Goal: Find specific page/section: Find specific page/section

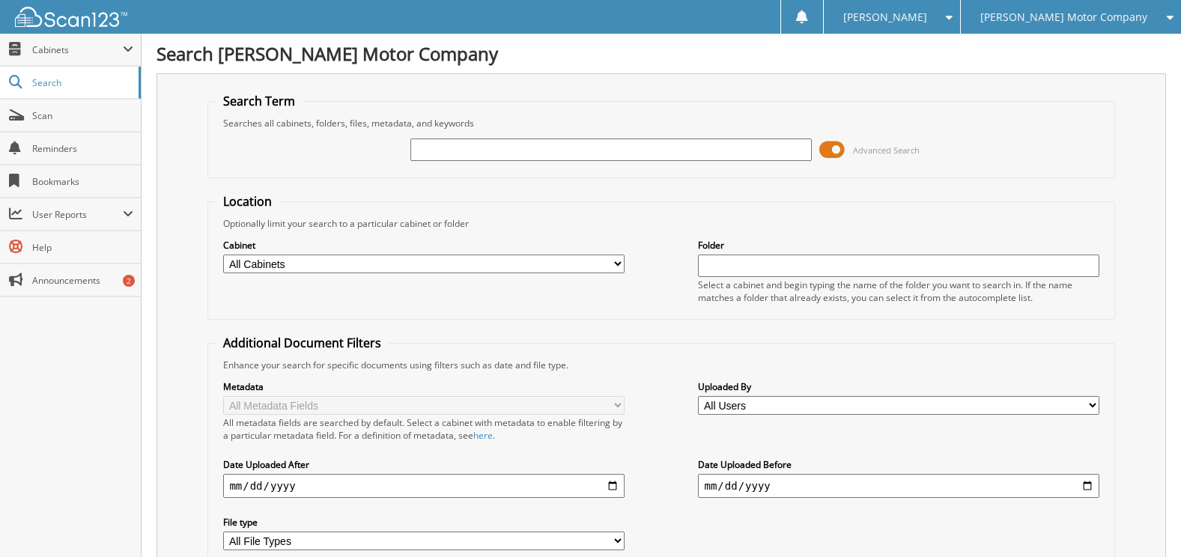
click at [443, 151] on input "text" at bounding box center [611, 150] width 401 height 22
type input "t45949"
click at [614, 259] on select "All Cabinets ACCOUNTS PAYABLE CHECKS CREDIT CARDS FORD VEHICLE DELIVERY INVOICE…" at bounding box center [423, 264] width 401 height 19
select select "475"
click at [223, 255] on select "All Cabinets ACCOUNTS PAYABLE CHECKS CREDIT CARDS FORD VEHICLE DELIVERY INVOICE…" at bounding box center [423, 264] width 401 height 19
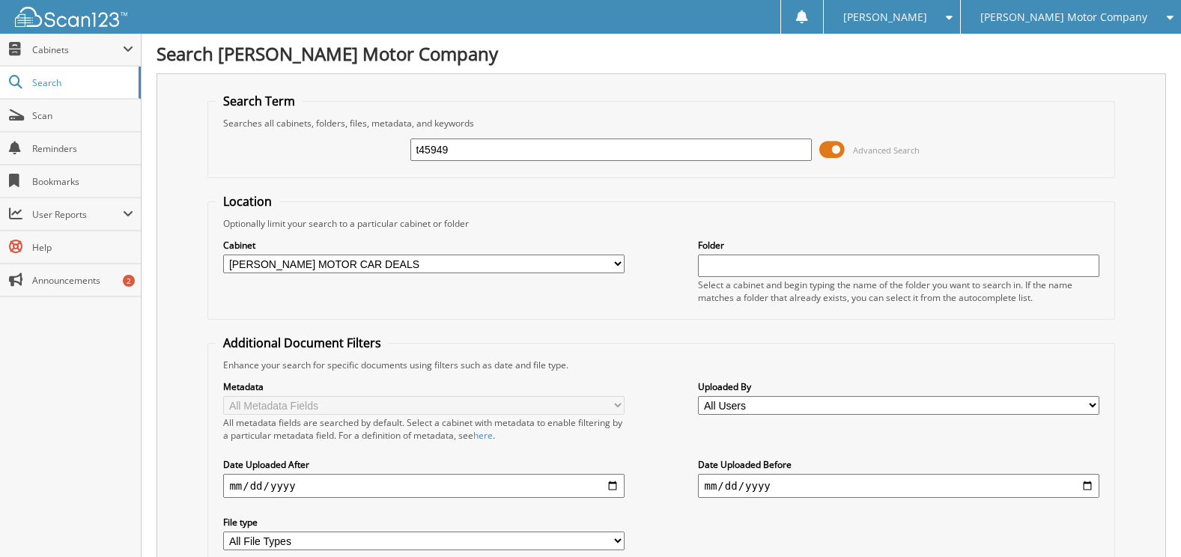
scroll to position [123, 0]
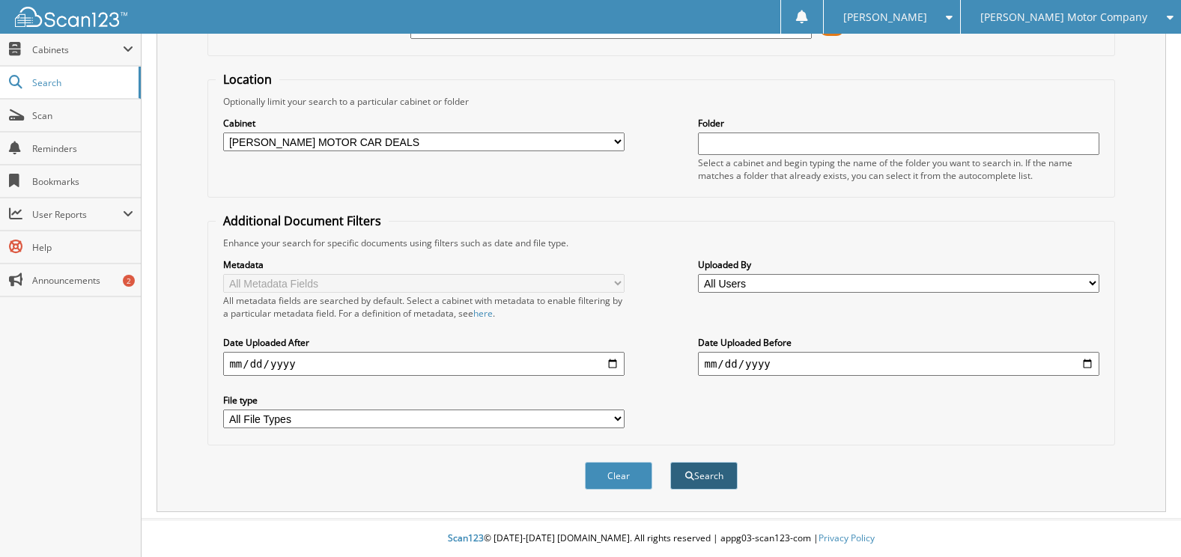
click at [694, 482] on button "Search" at bounding box center [703, 476] width 67 height 28
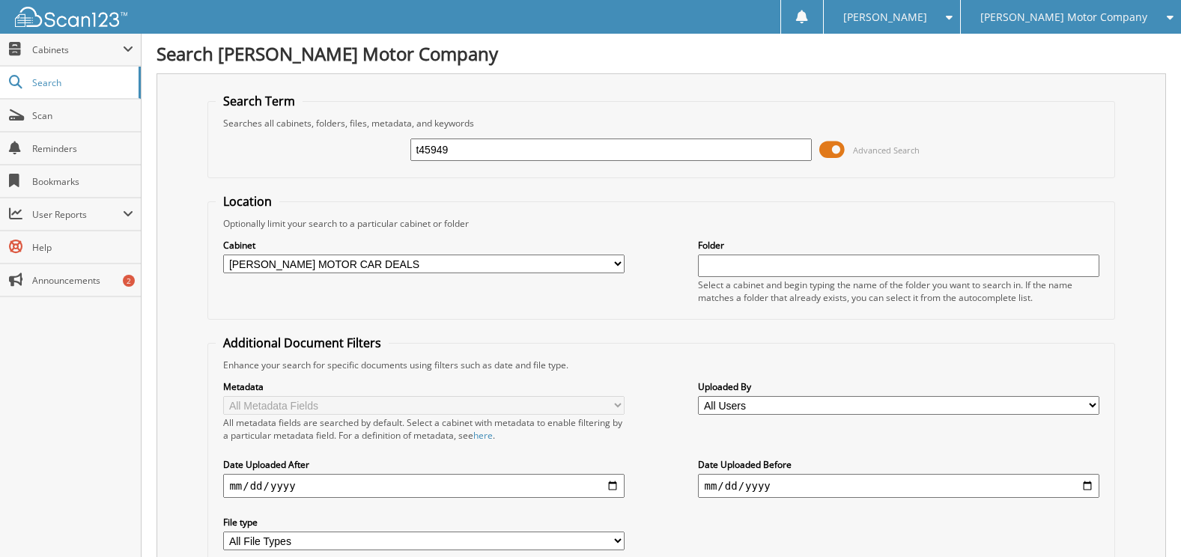
scroll to position [363, 0]
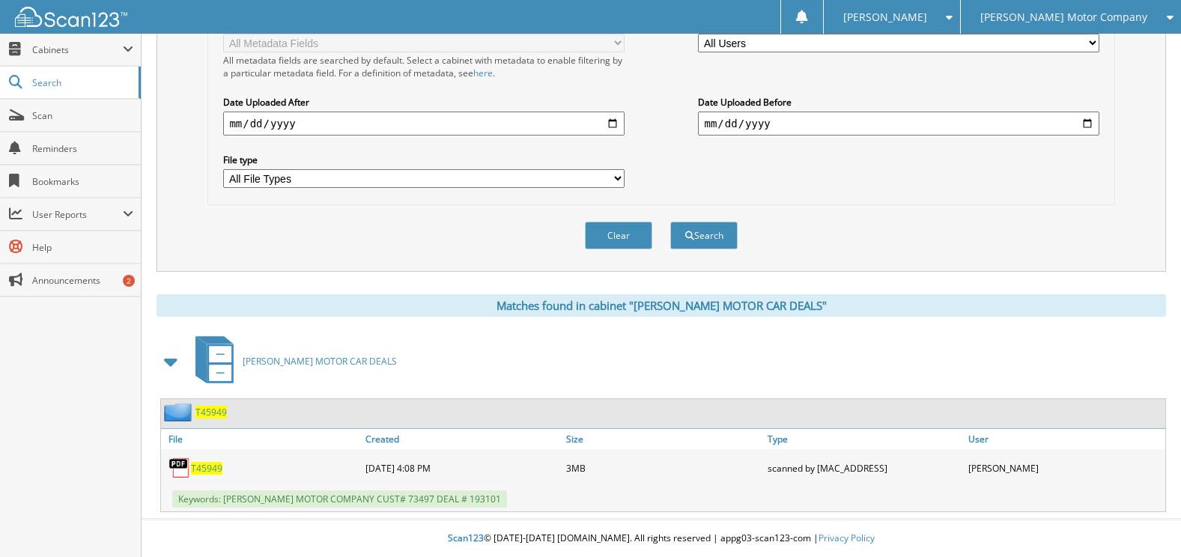
click at [211, 411] on span "T45949" at bounding box center [211, 412] width 31 height 13
